Goal: Find specific page/section: Find specific page/section

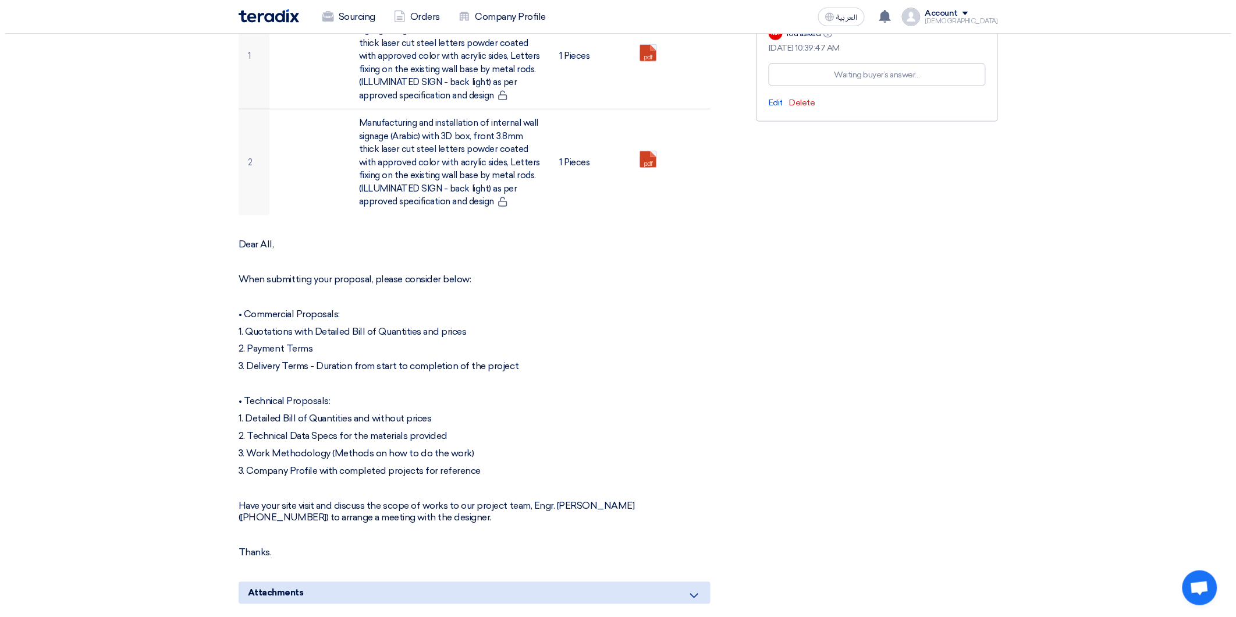
scroll to position [603, 0]
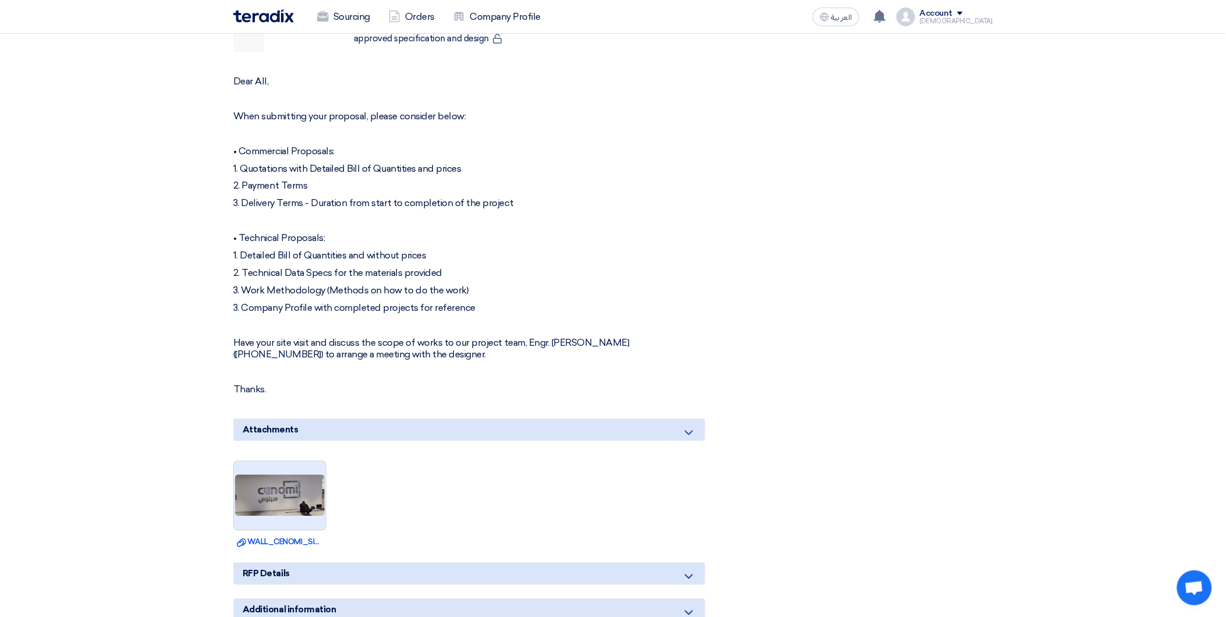
click at [276, 487] on img at bounding box center [280, 495] width 92 height 44
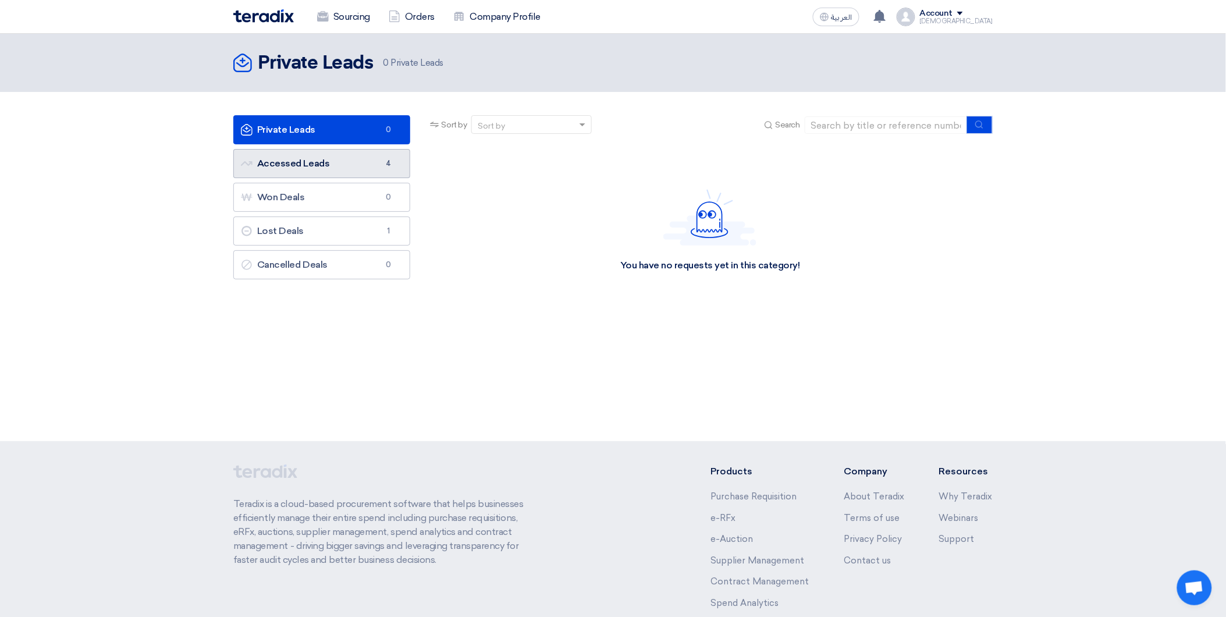
click at [298, 163] on link "Accessed Leads Accessed Leads 4" at bounding box center [321, 163] width 177 height 29
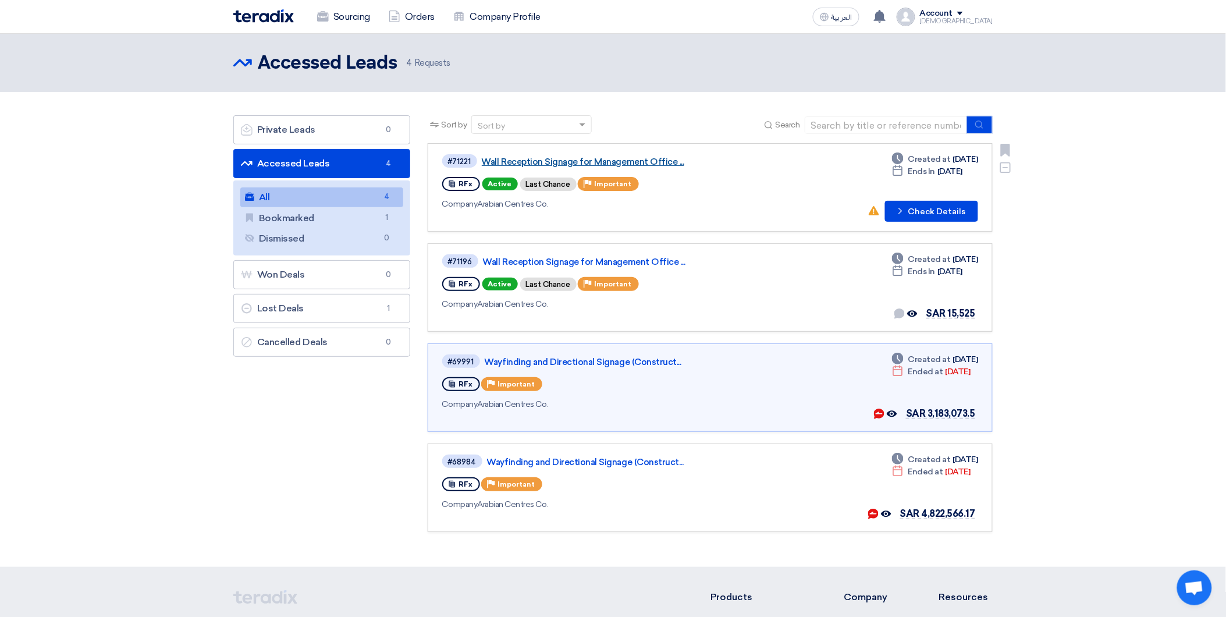
click at [512, 159] on link "Wall Reception Signage for Management Office ..." at bounding box center [627, 161] width 291 height 10
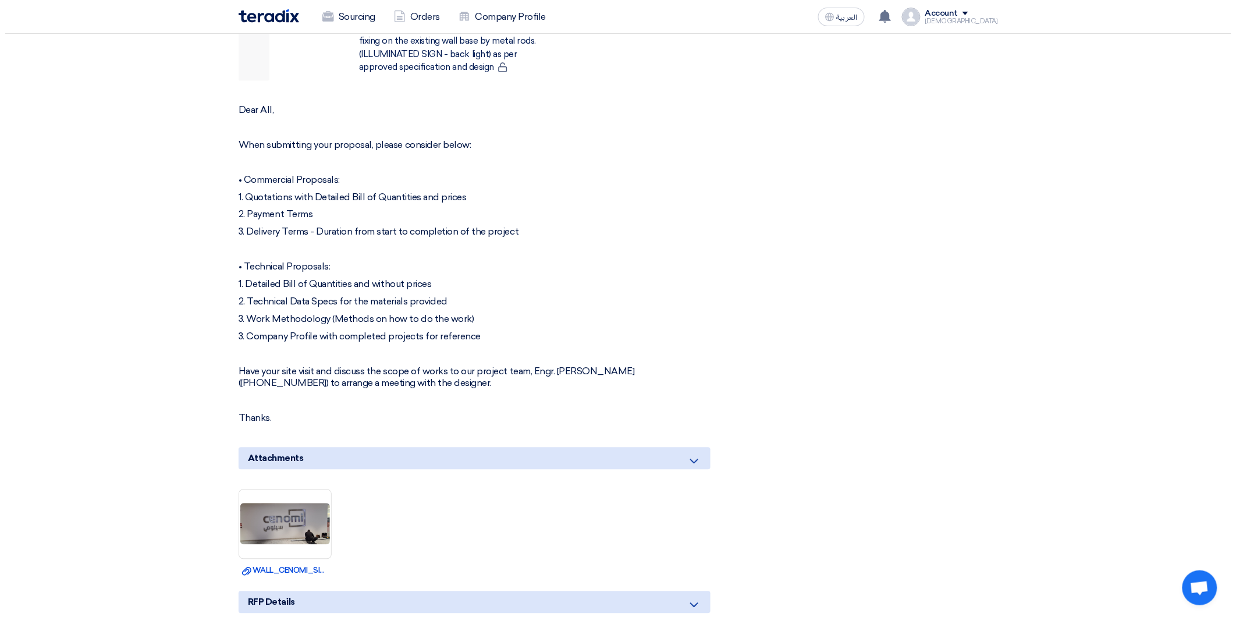
scroll to position [775, 0]
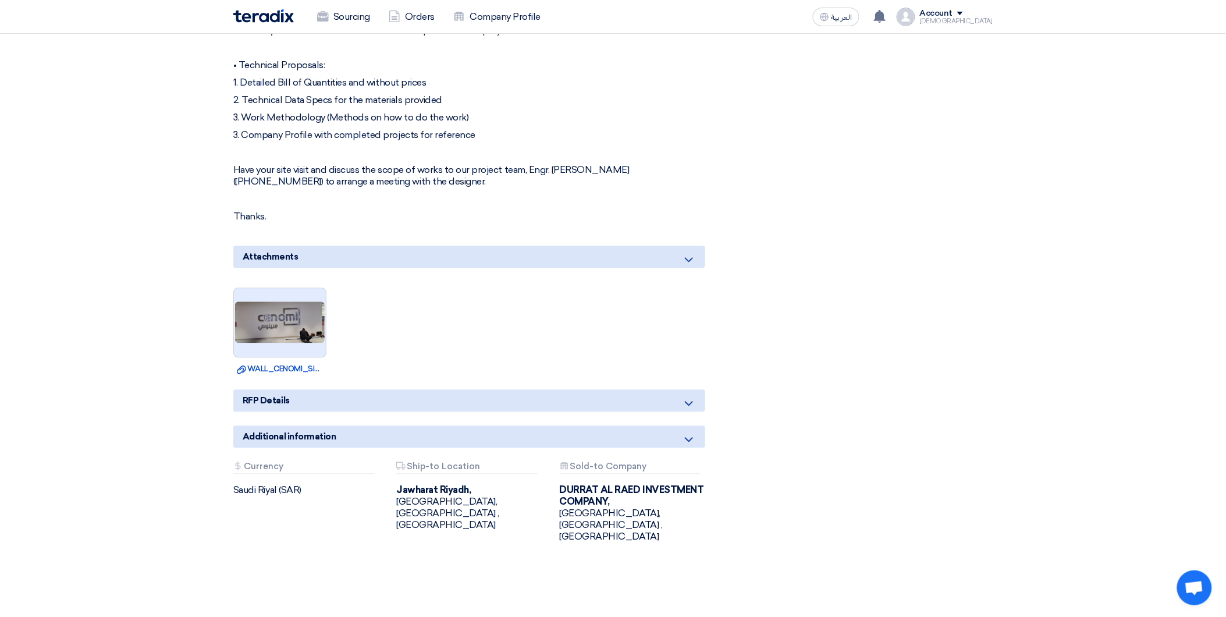
click at [280, 301] on img at bounding box center [280, 323] width 92 height 44
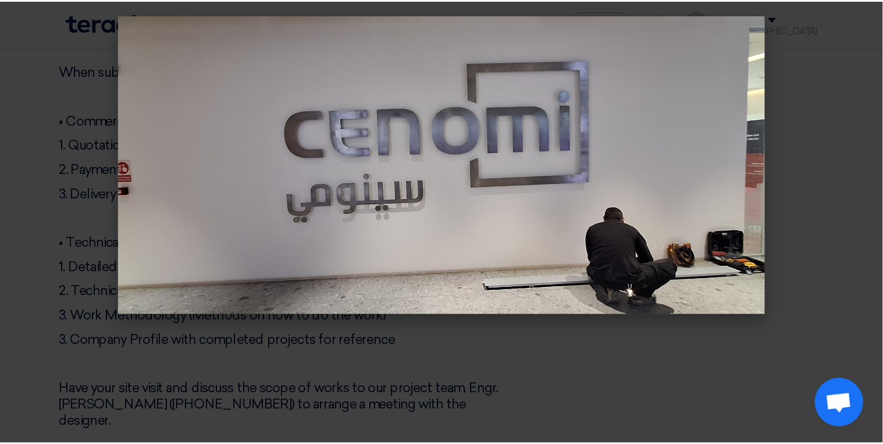
scroll to position [775, 0]
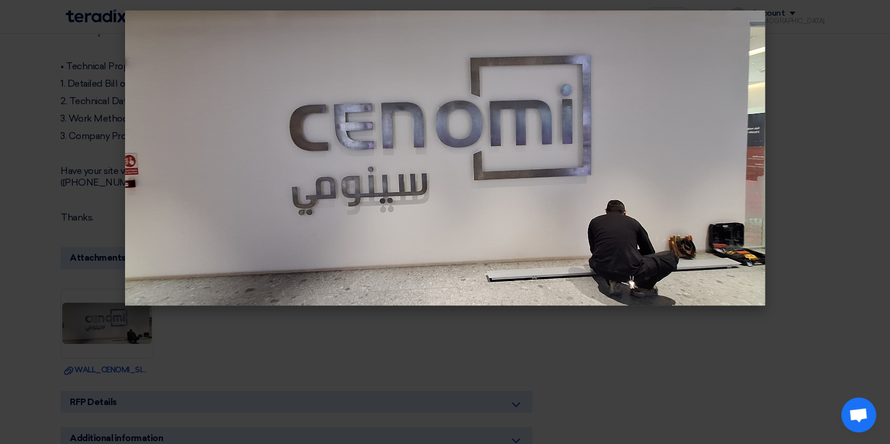
click at [842, 59] on modal-container at bounding box center [445, 222] width 890 height 444
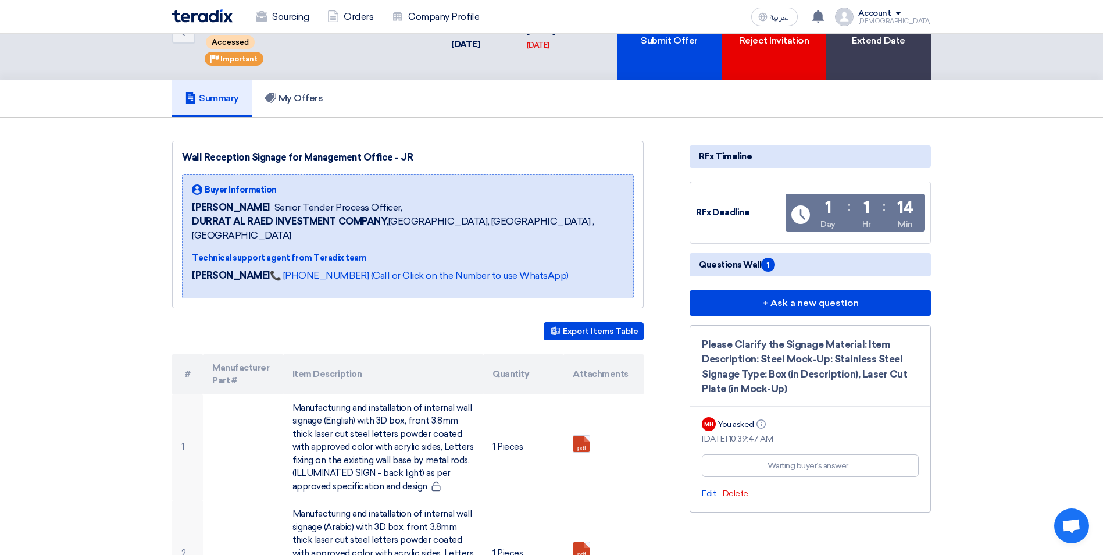
scroll to position [0, 0]
